Goal: Navigation & Orientation: Find specific page/section

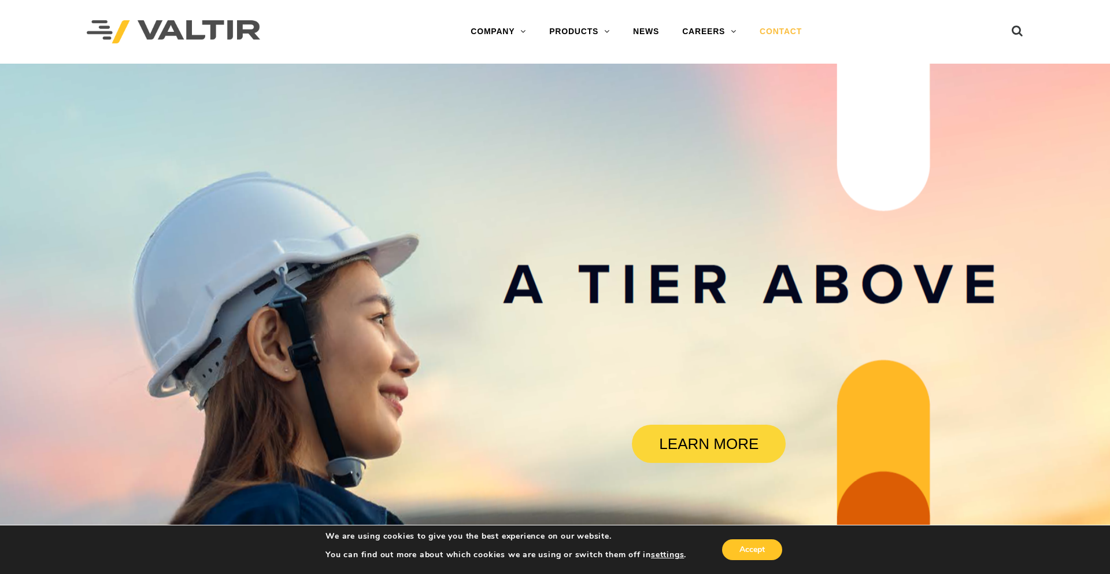
click at [780, 29] on link "CONTACT" at bounding box center [780, 31] width 65 height 23
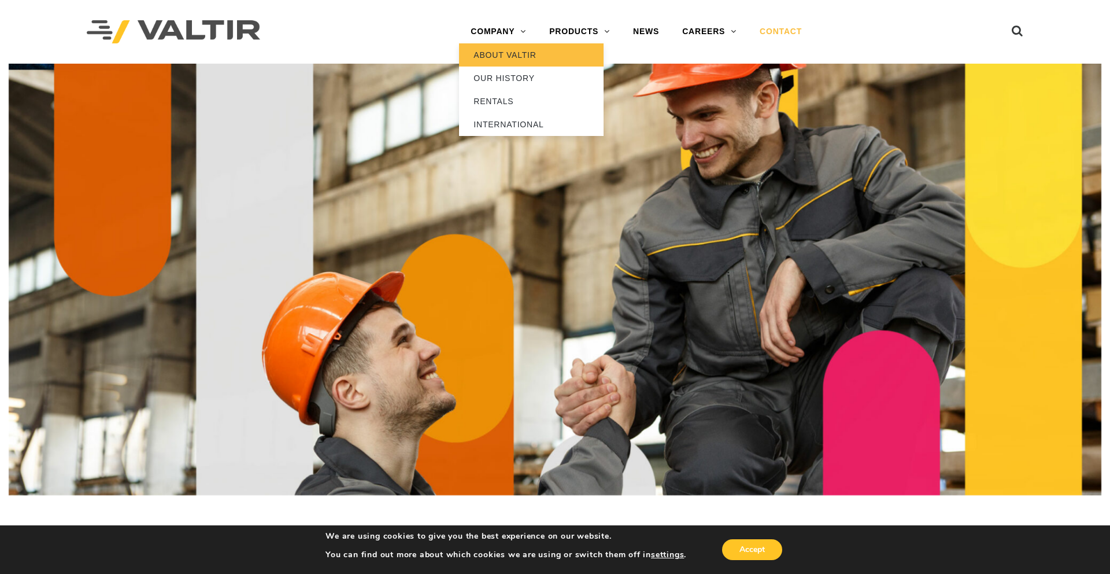
click at [501, 53] on link "ABOUT VALTIR" at bounding box center [531, 54] width 145 height 23
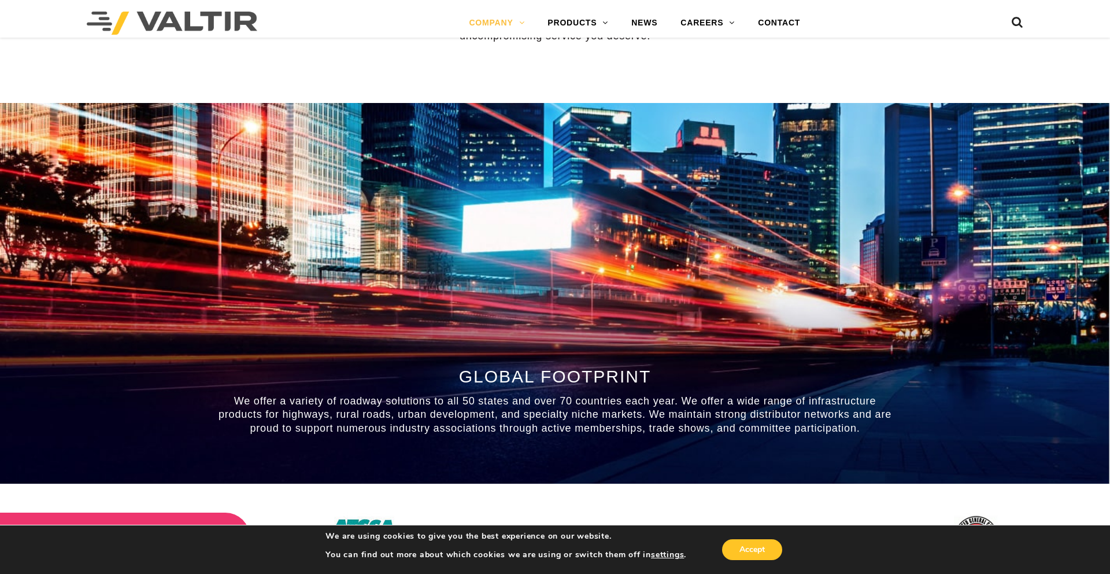
scroll to position [976, 0]
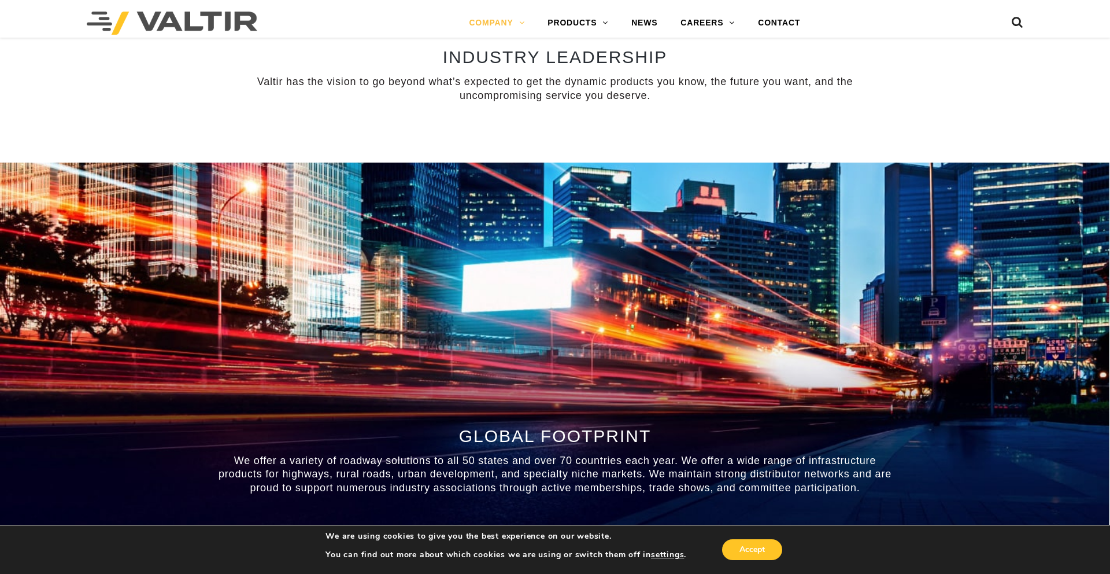
click at [180, 30] on img at bounding box center [172, 23] width 171 height 23
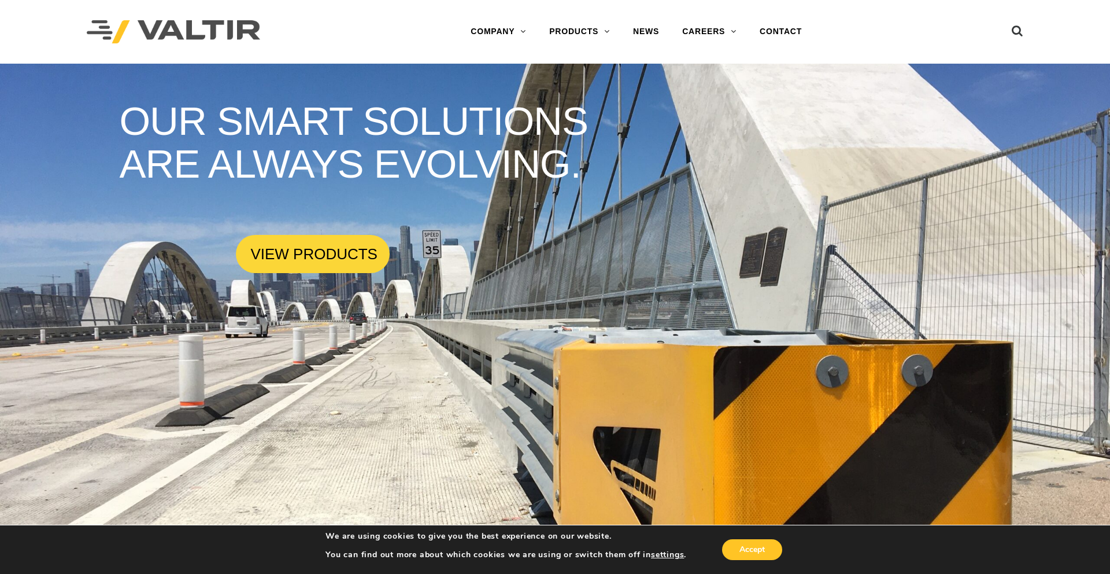
drag, startPoint x: 188, startPoint y: 23, endPoint x: 1090, endPoint y: 202, distance: 919.0
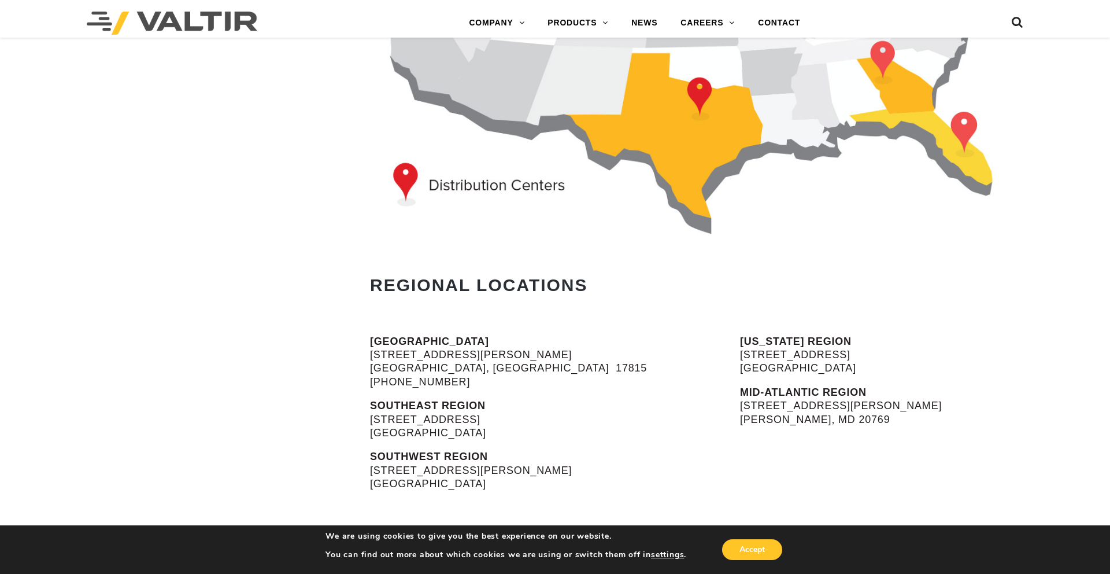
scroll to position [310, 0]
